Goal: Information Seeking & Learning: Learn about a topic

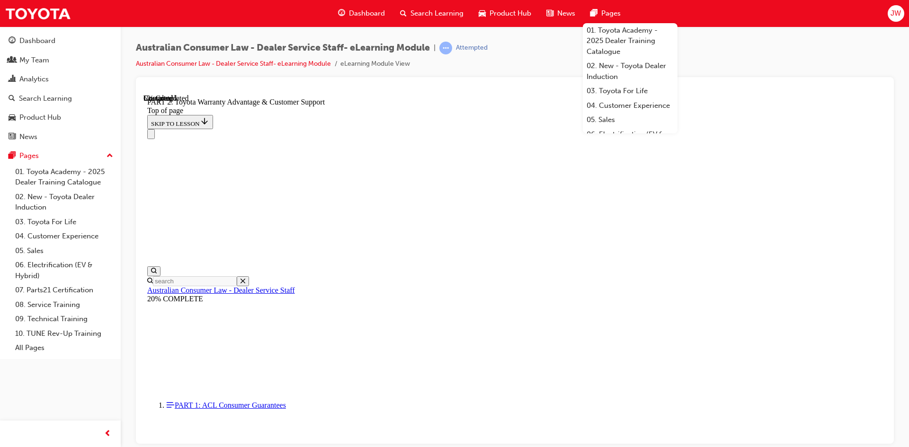
scroll to position [692, 0]
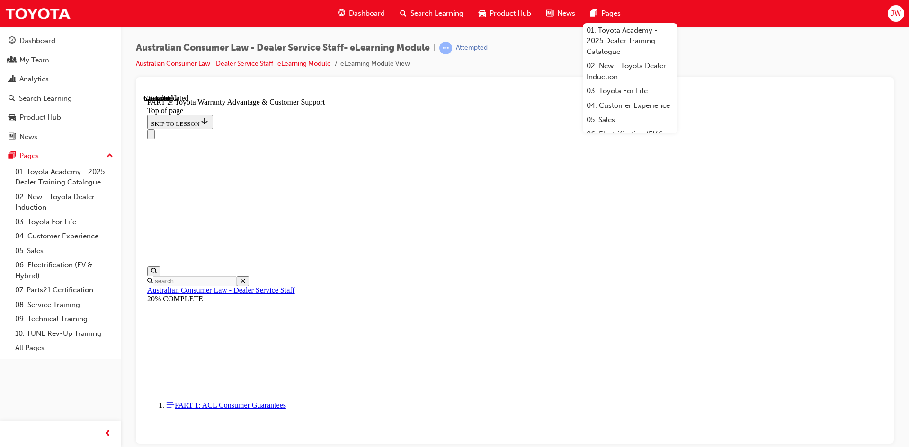
click button "CONTINUE"
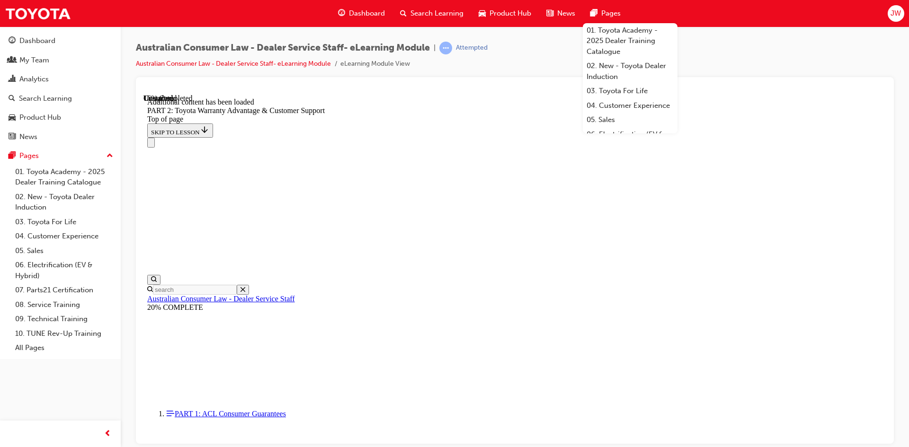
scroll to position [951, 0]
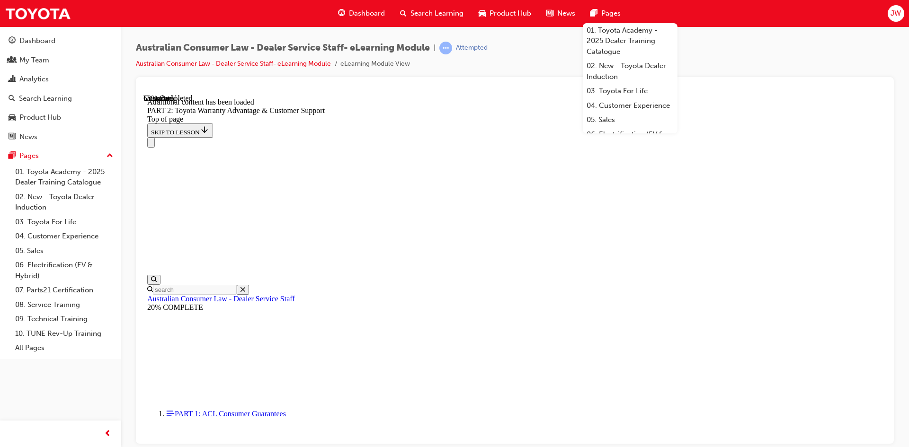
click button "CONTINUE"
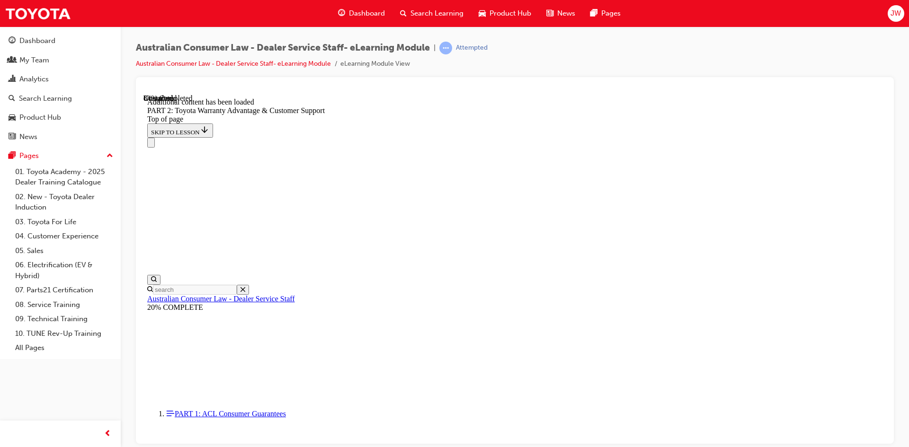
scroll to position [3066, 0]
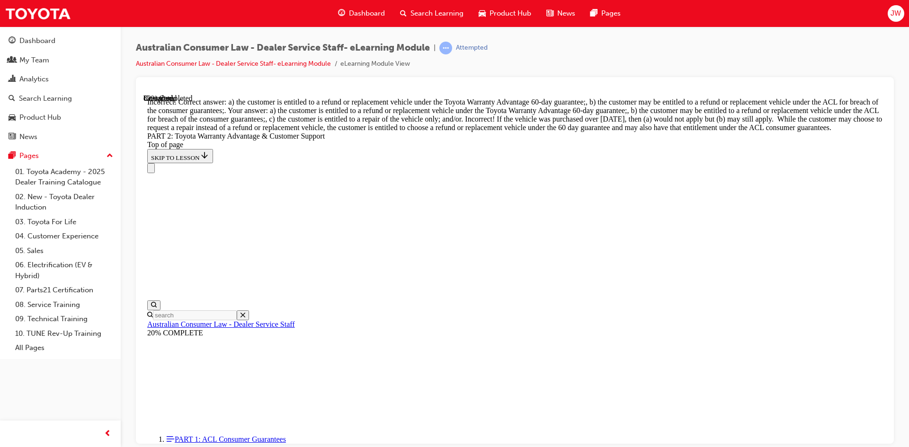
scroll to position [3709, 0]
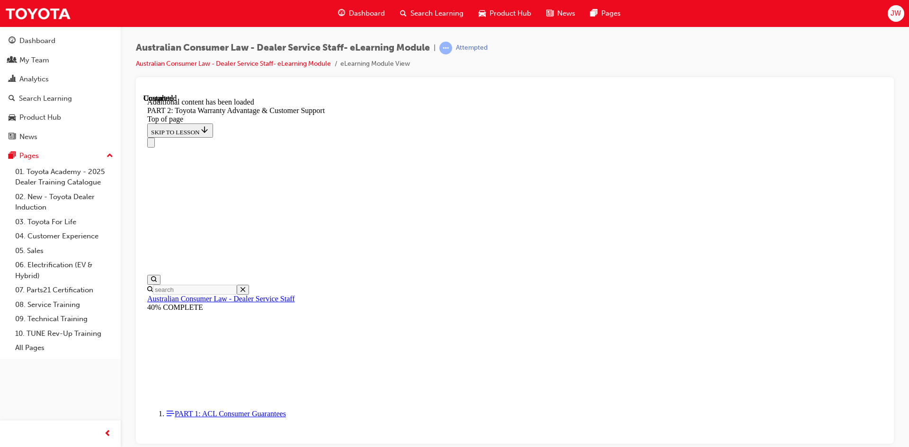
scroll to position [3929, 0]
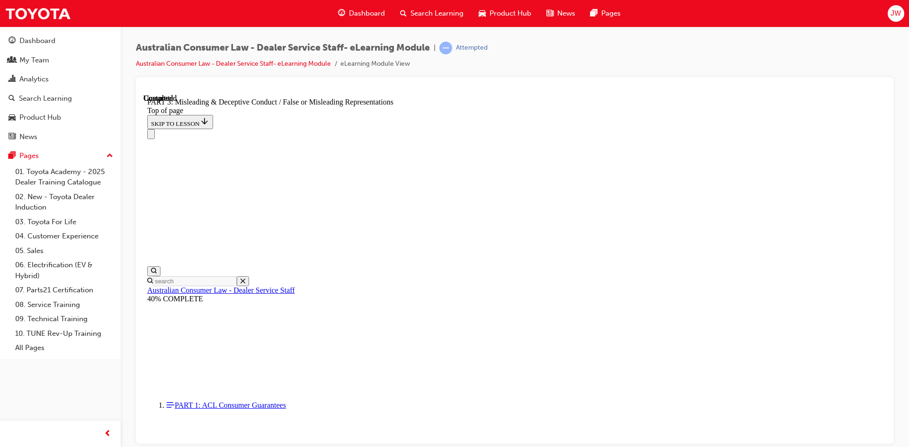
scroll to position [29, 0]
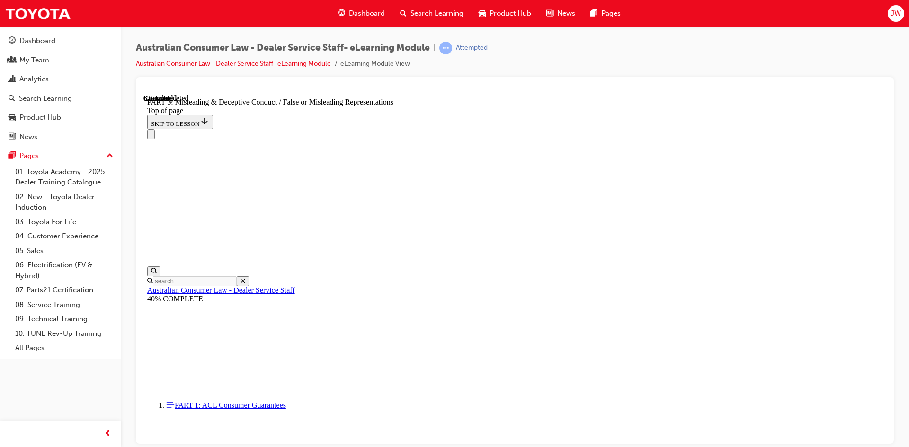
click button "CONTINUE"
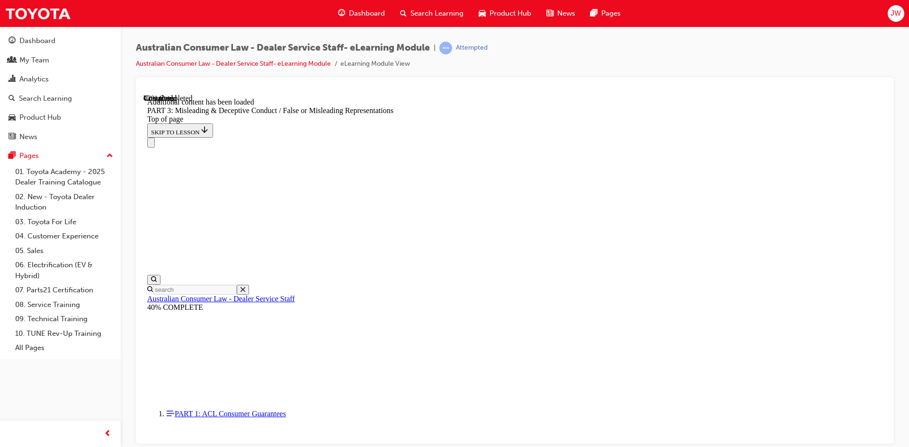
scroll to position [2205, 0]
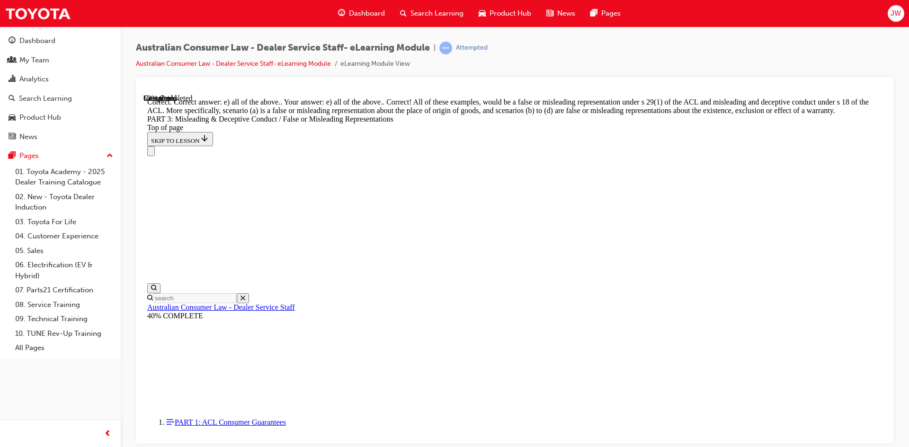
scroll to position [2492, 0]
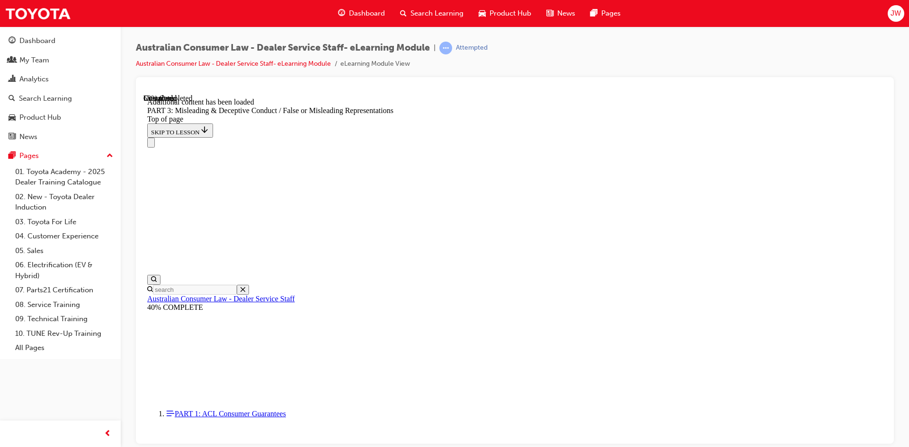
scroll to position [2743, 0]
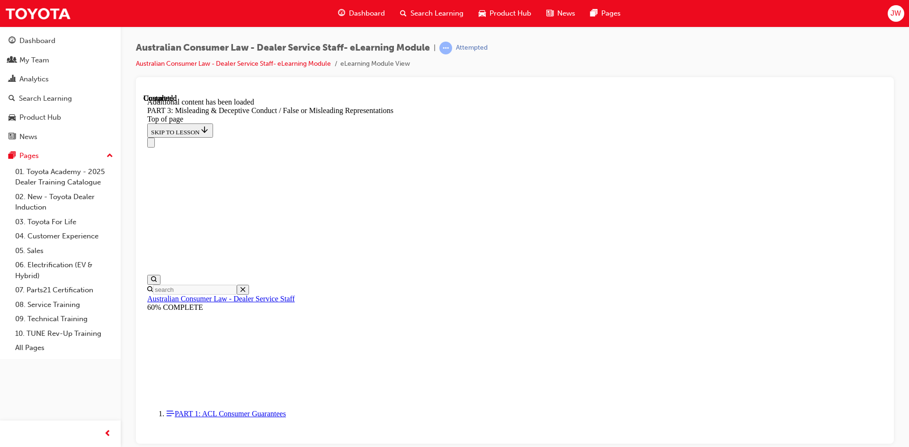
scroll to position [3899, 0]
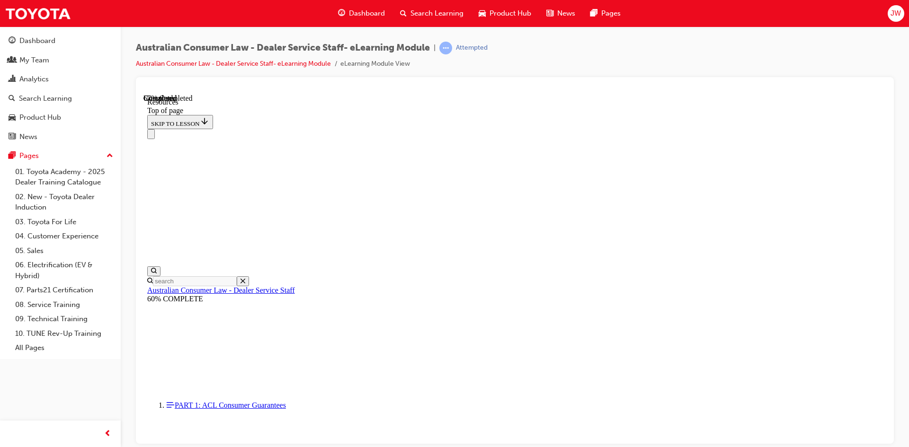
scroll to position [441, 0]
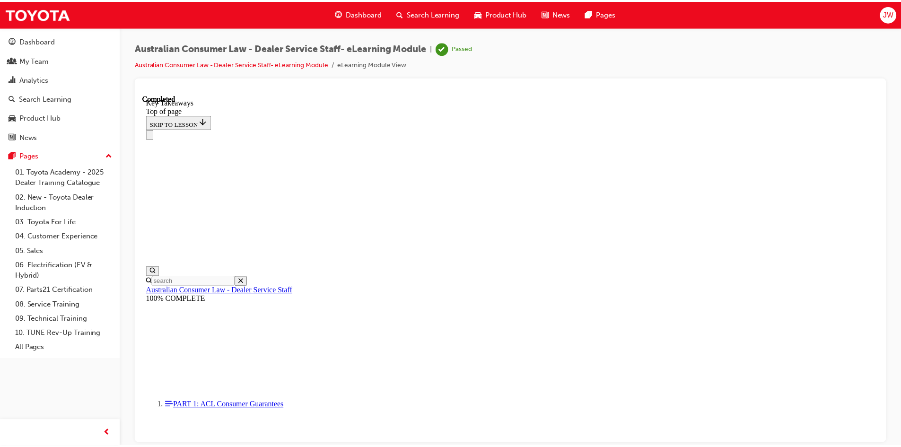
scroll to position [203, 0]
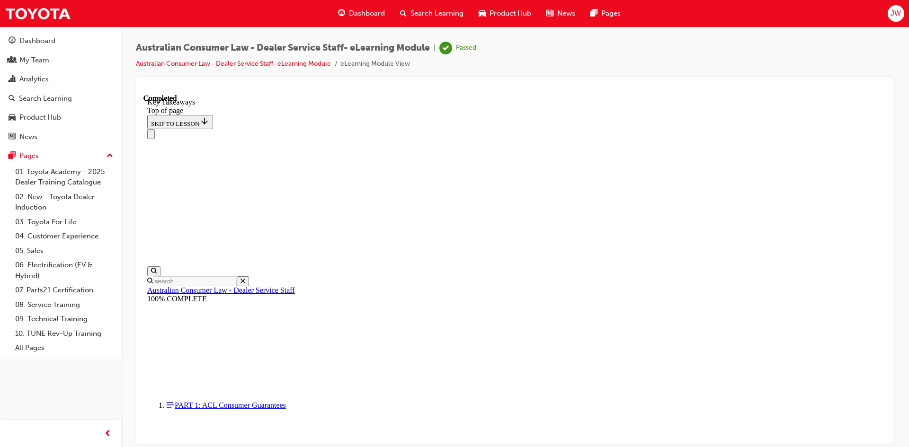
click at [372, 10] on span "Dashboard" at bounding box center [367, 13] width 36 height 11
